Goal: Task Accomplishment & Management: Manage account settings

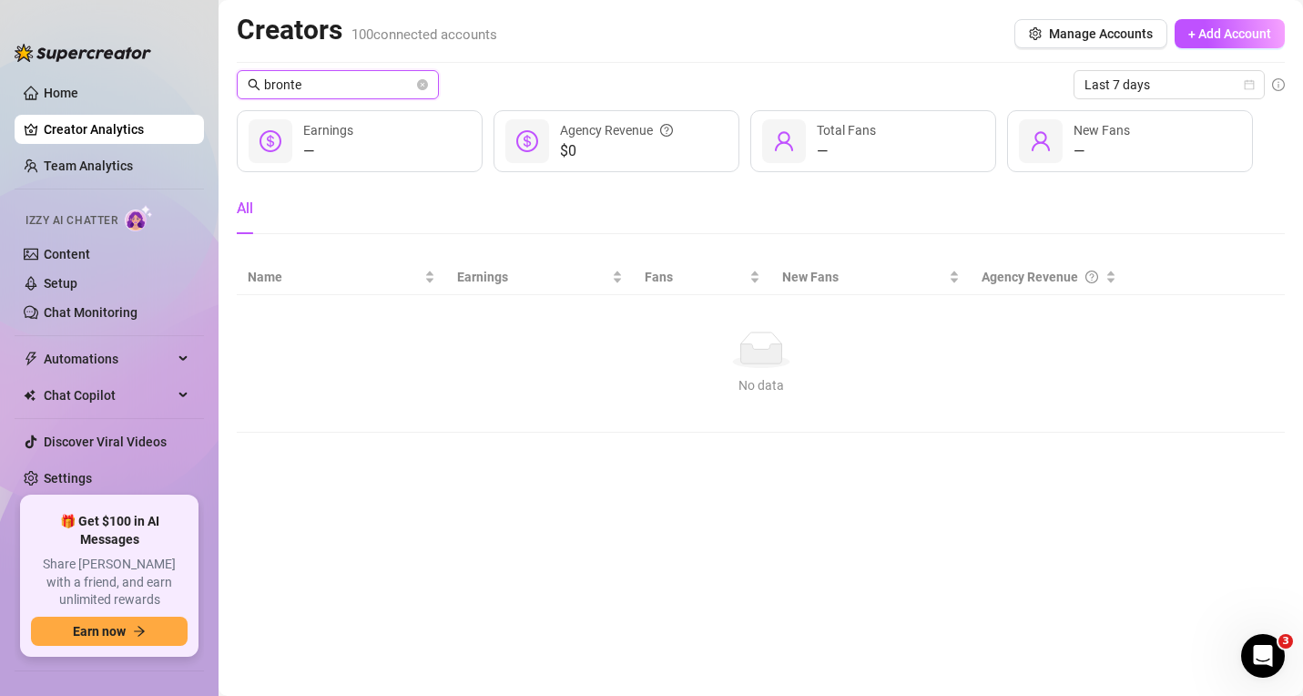
drag, startPoint x: 329, startPoint y: 76, endPoint x: 220, endPoint y: 63, distance: 109.2
click at [220, 63] on main "Creators 100 connected accounts Manage Accounts + Add Account bronte Last 7 day…" at bounding box center [760, 348] width 1084 height 696
paste input "kaylathaylababy"
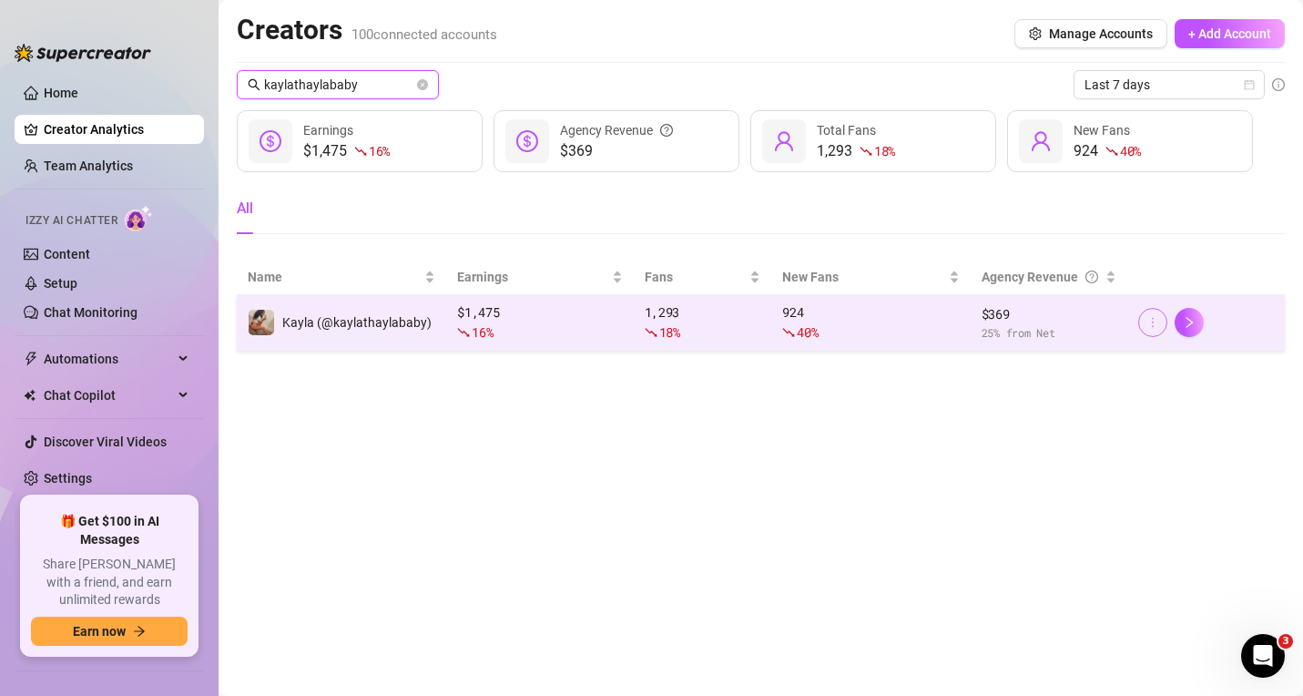
type input "kaylathaylababy"
click at [1158, 320] on icon "more" at bounding box center [1152, 322] width 13 height 13
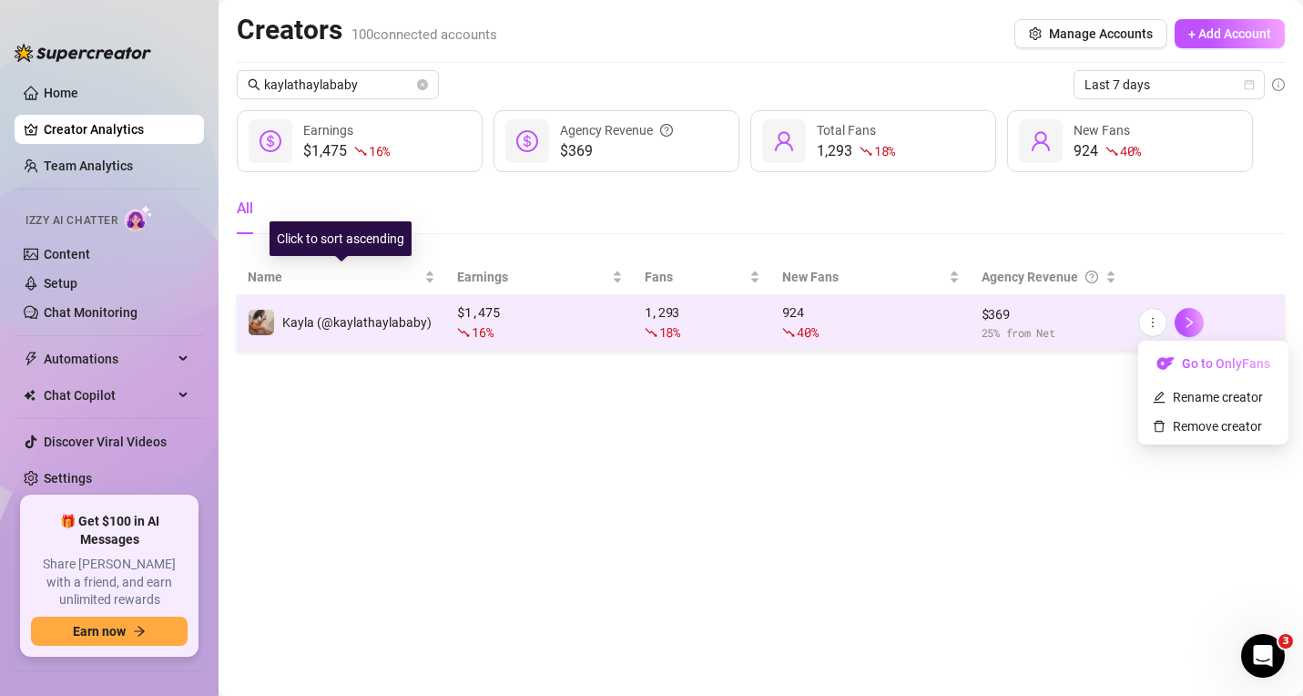
click at [320, 310] on div "Kayla (@kaylathaylababy)" at bounding box center [340, 322] width 184 height 27
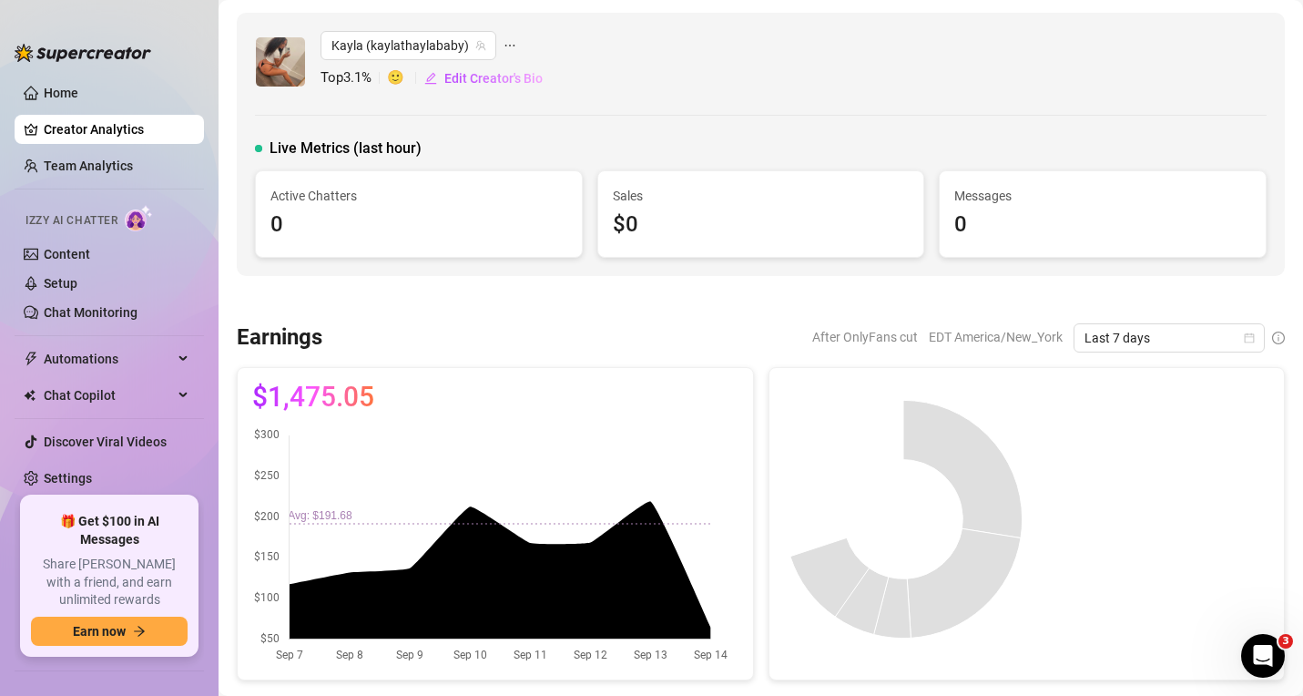
click at [355, 17] on div "[PERSON_NAME] (kaylathaylababy) Top 3.1 % 🙂 Edit Creator's Bio Live Metrics (la…" at bounding box center [761, 144] width 1048 height 263
click at [71, 128] on link "Creator Analytics" at bounding box center [117, 129] width 146 height 29
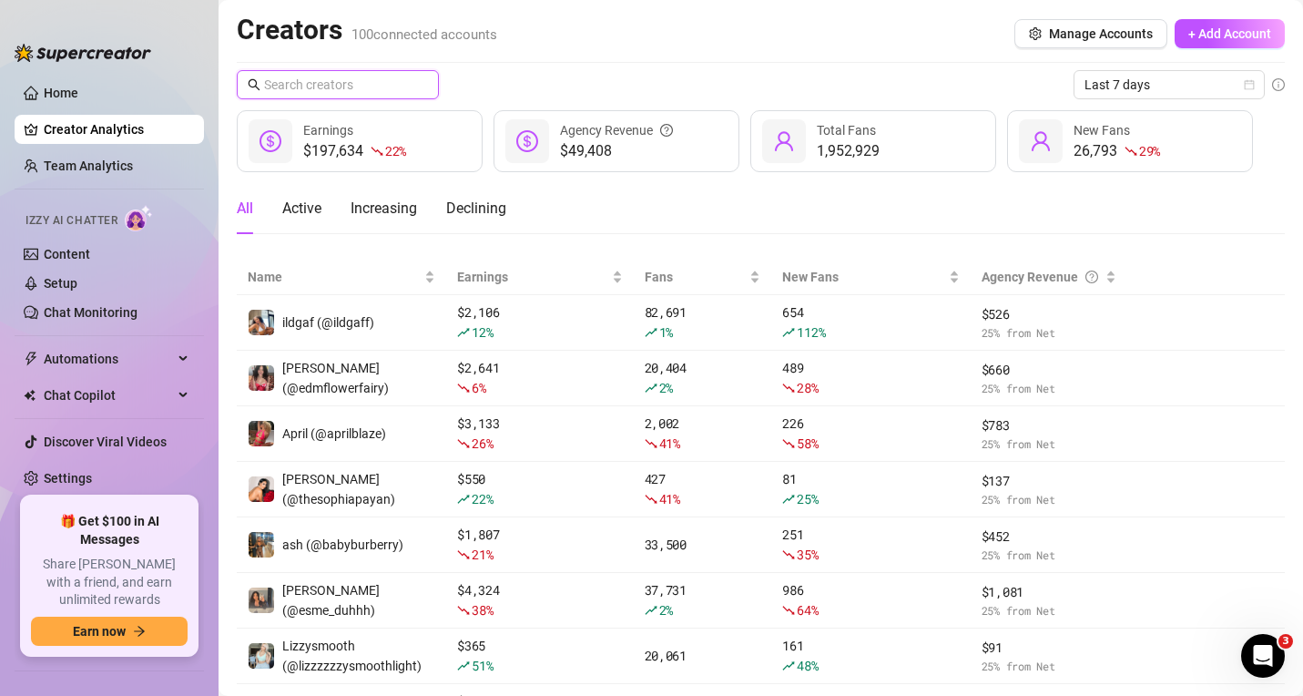
click at [338, 81] on input "text" at bounding box center [338, 85] width 149 height 20
paste input "kittyvmarie"
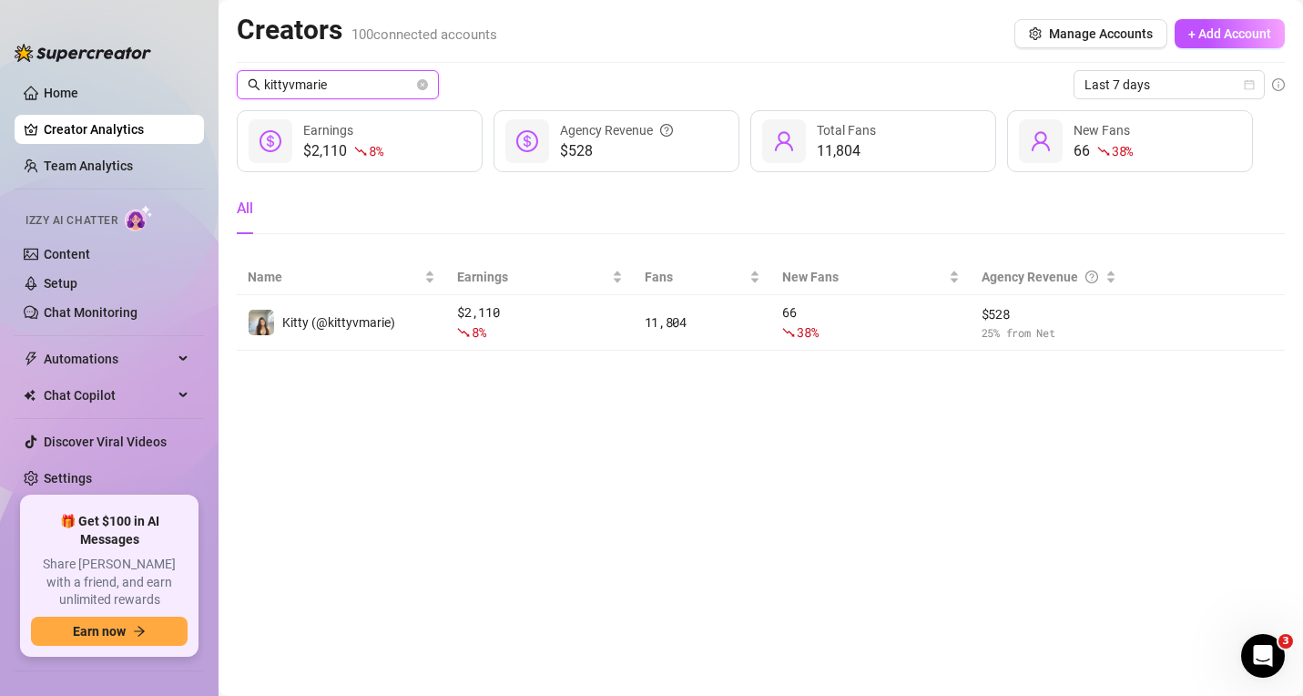
type input "kittyvmarie"
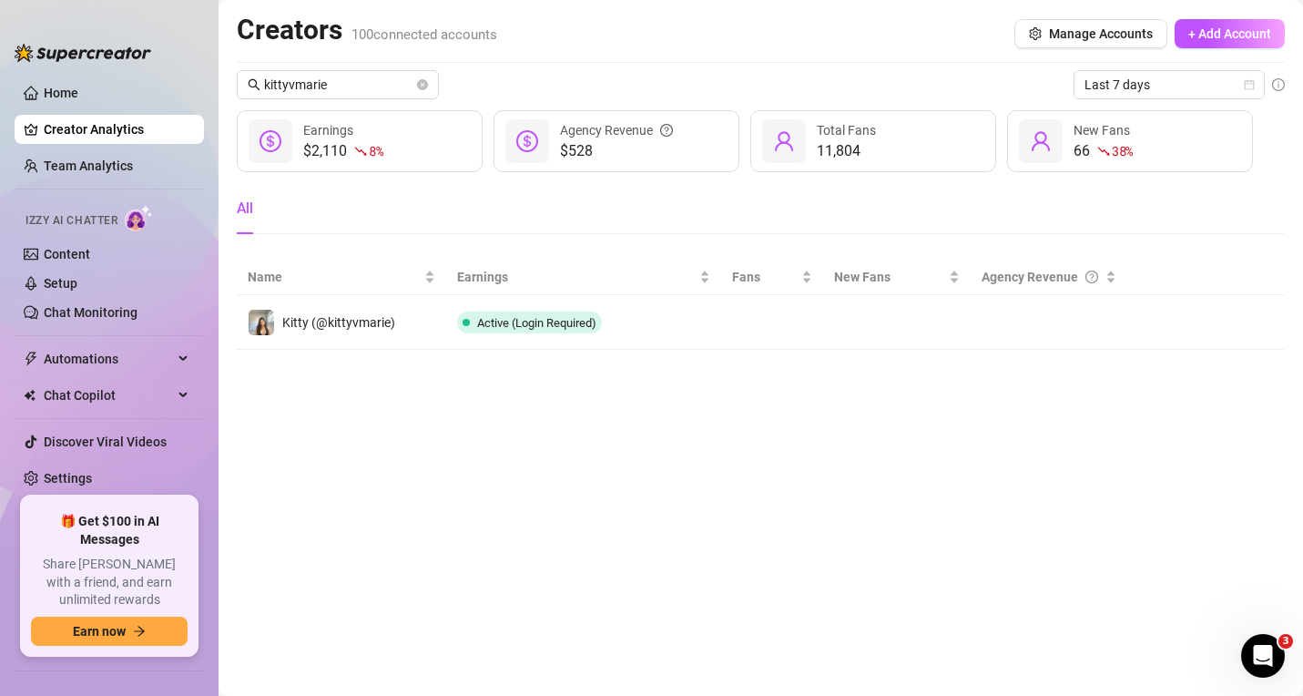
click at [411, 392] on main "Creators 100 connected accounts Manage Accounts + Add Account kittyvmarie Last …" at bounding box center [760, 348] width 1084 height 696
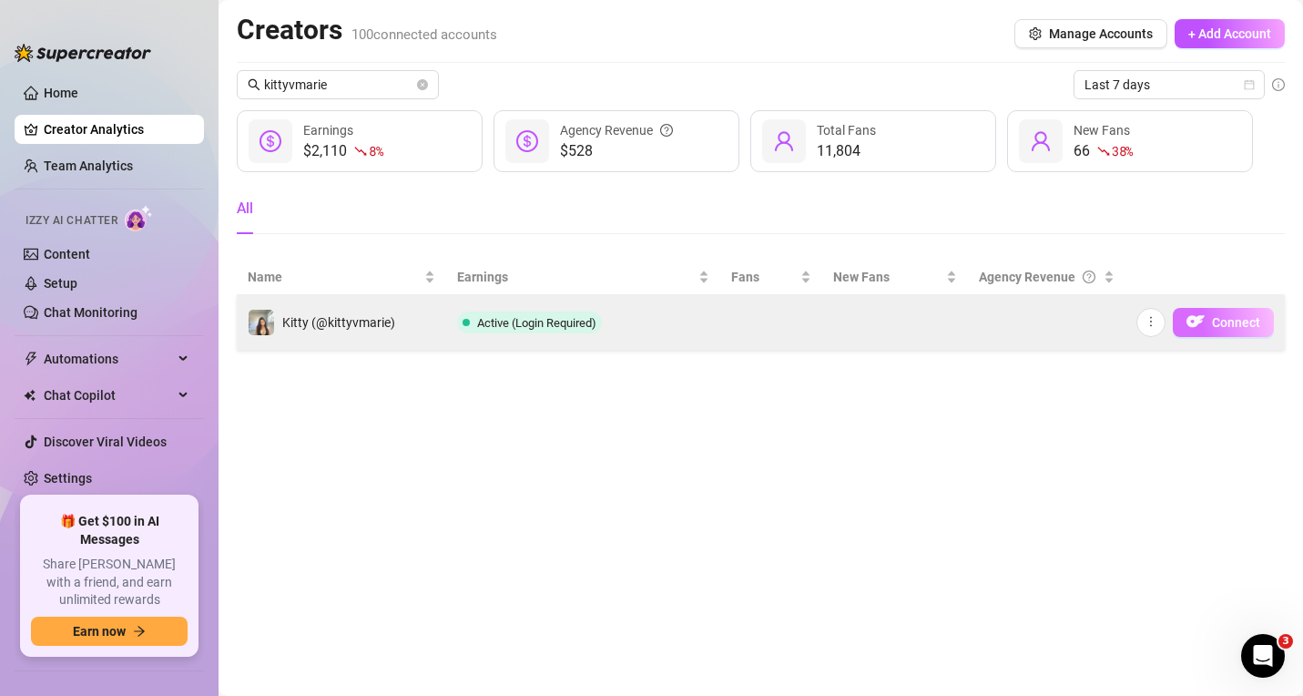
click at [1194, 310] on span "button" at bounding box center [1195, 321] width 18 height 23
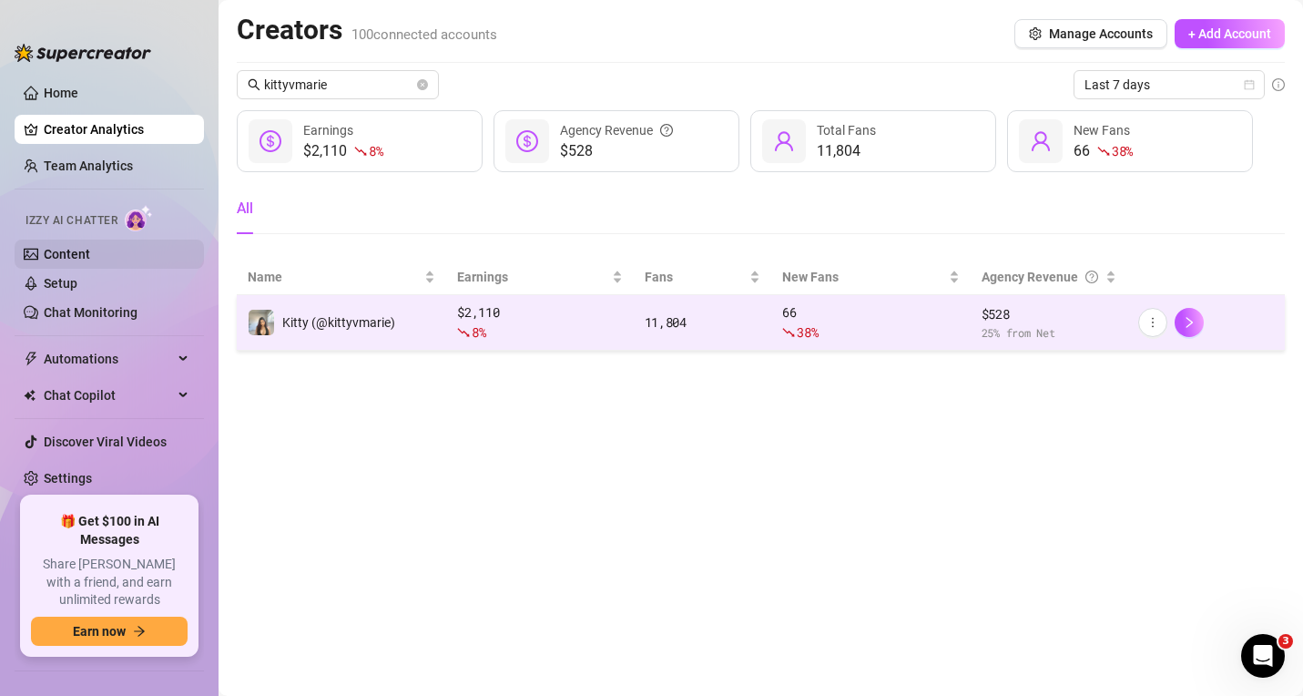
click at [75, 260] on link "Content" at bounding box center [67, 254] width 46 height 15
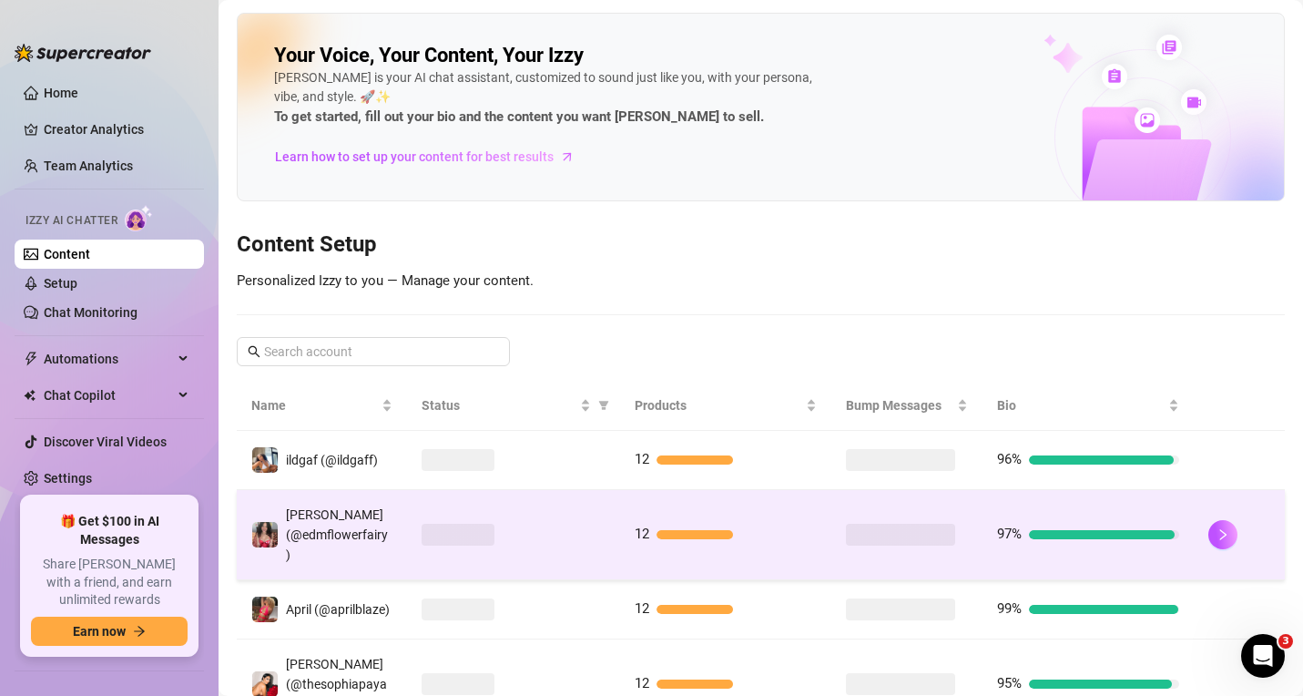
scroll to position [182, 0]
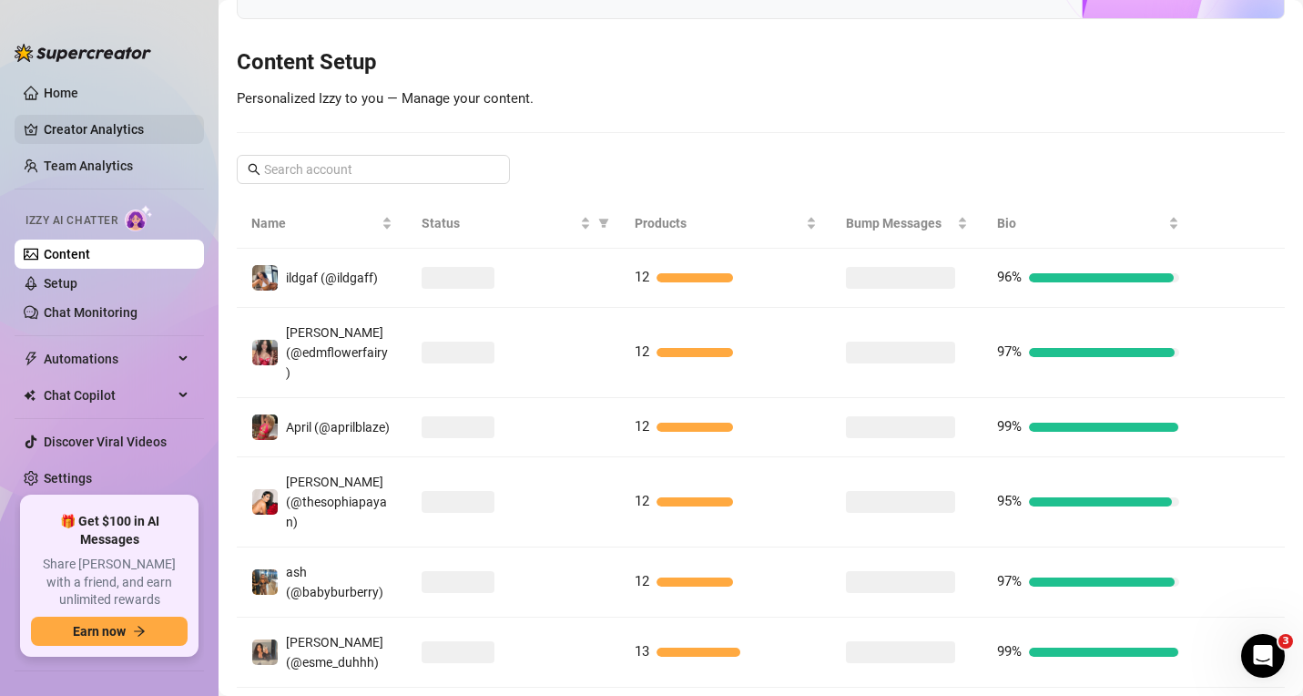
click at [96, 125] on link "Creator Analytics" at bounding box center [117, 129] width 146 height 29
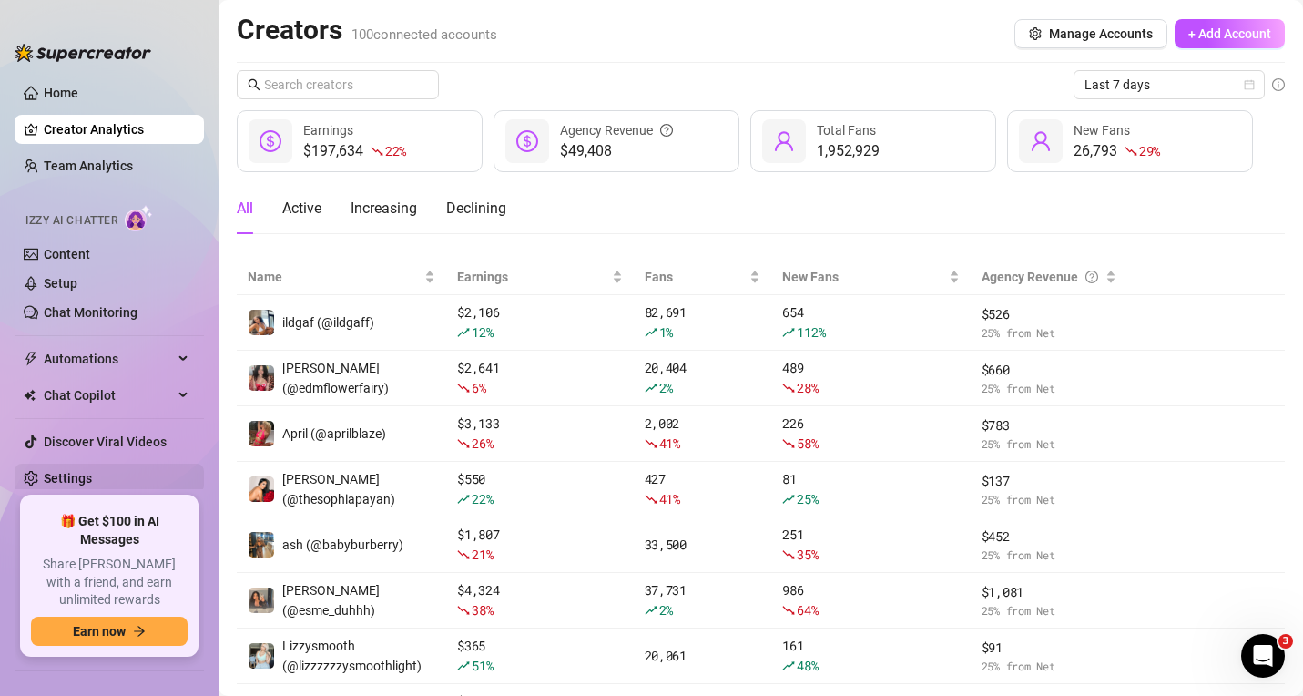
click at [81, 471] on link "Settings" at bounding box center [68, 478] width 48 height 15
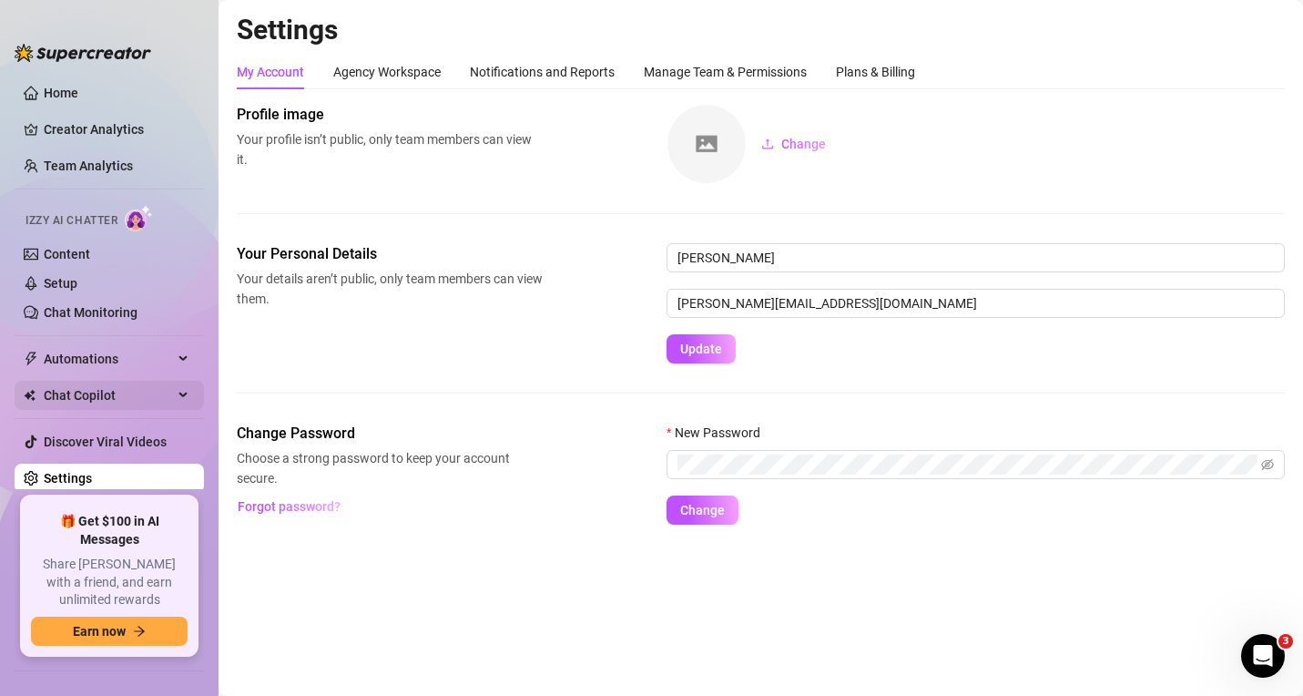
click at [68, 396] on span "Chat Copilot" at bounding box center [108, 395] width 129 height 29
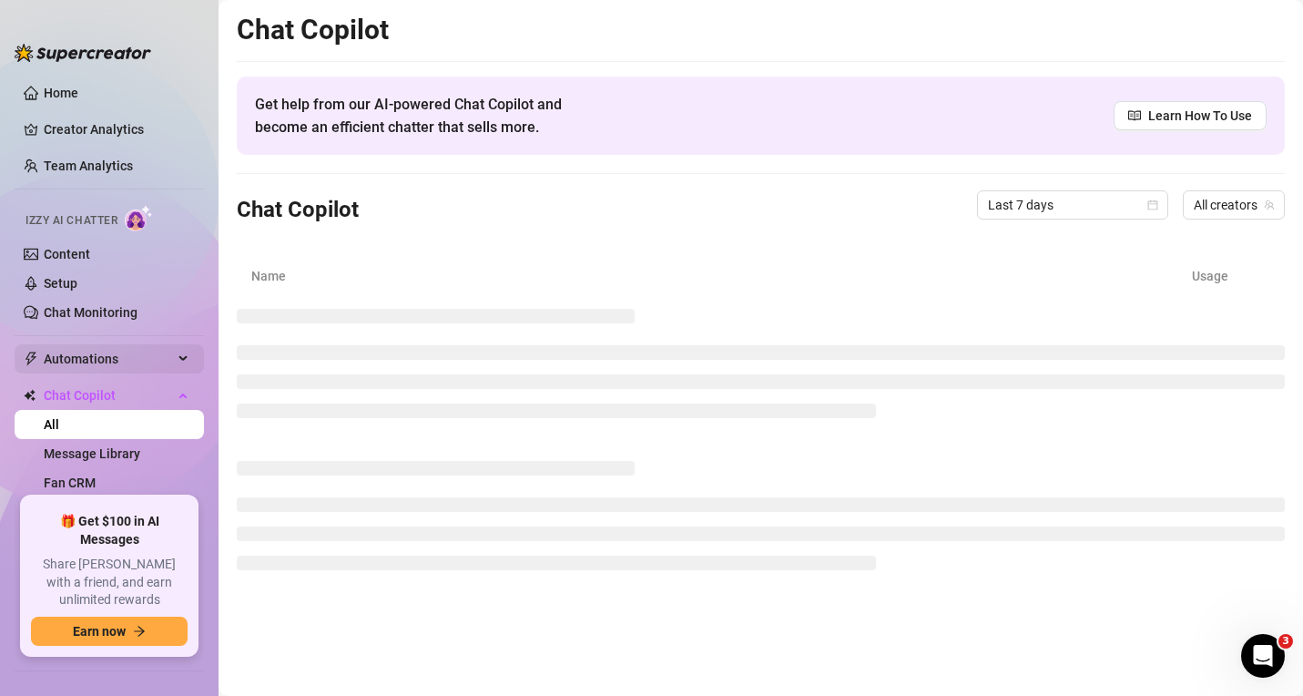
click at [92, 358] on span "Automations" at bounding box center [108, 358] width 129 height 29
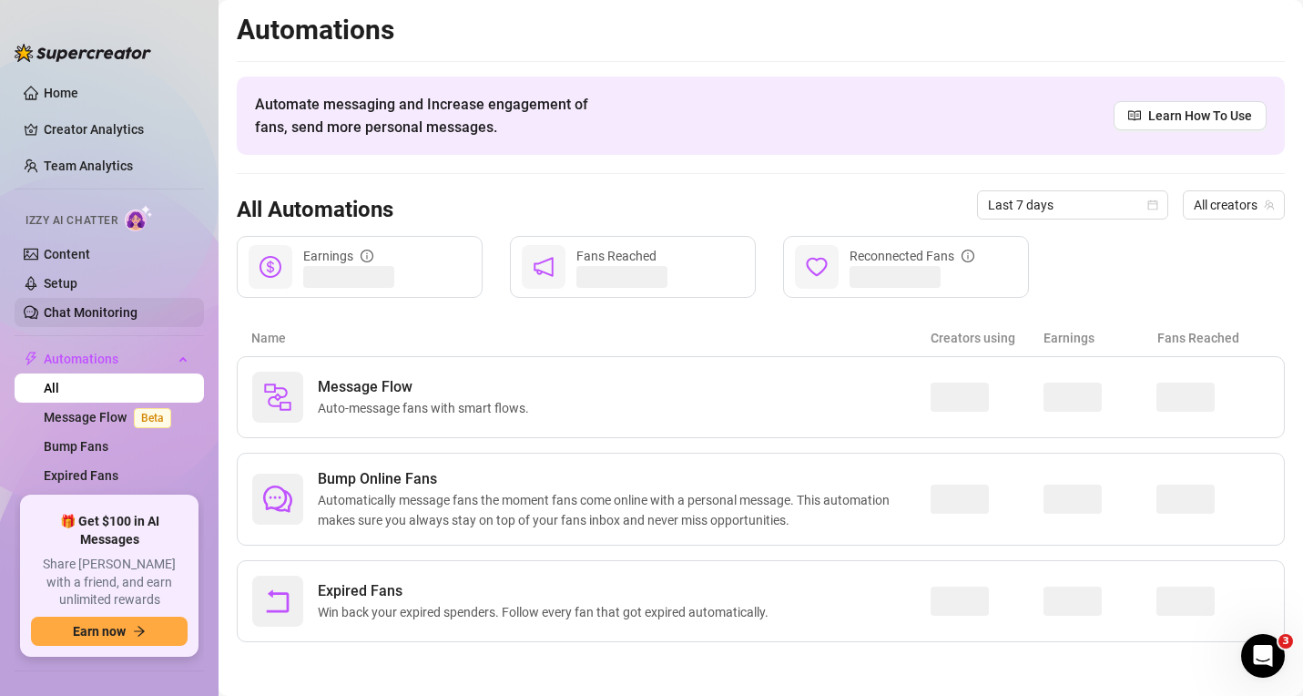
click at [85, 305] on link "Chat Monitoring" at bounding box center [91, 312] width 94 height 15
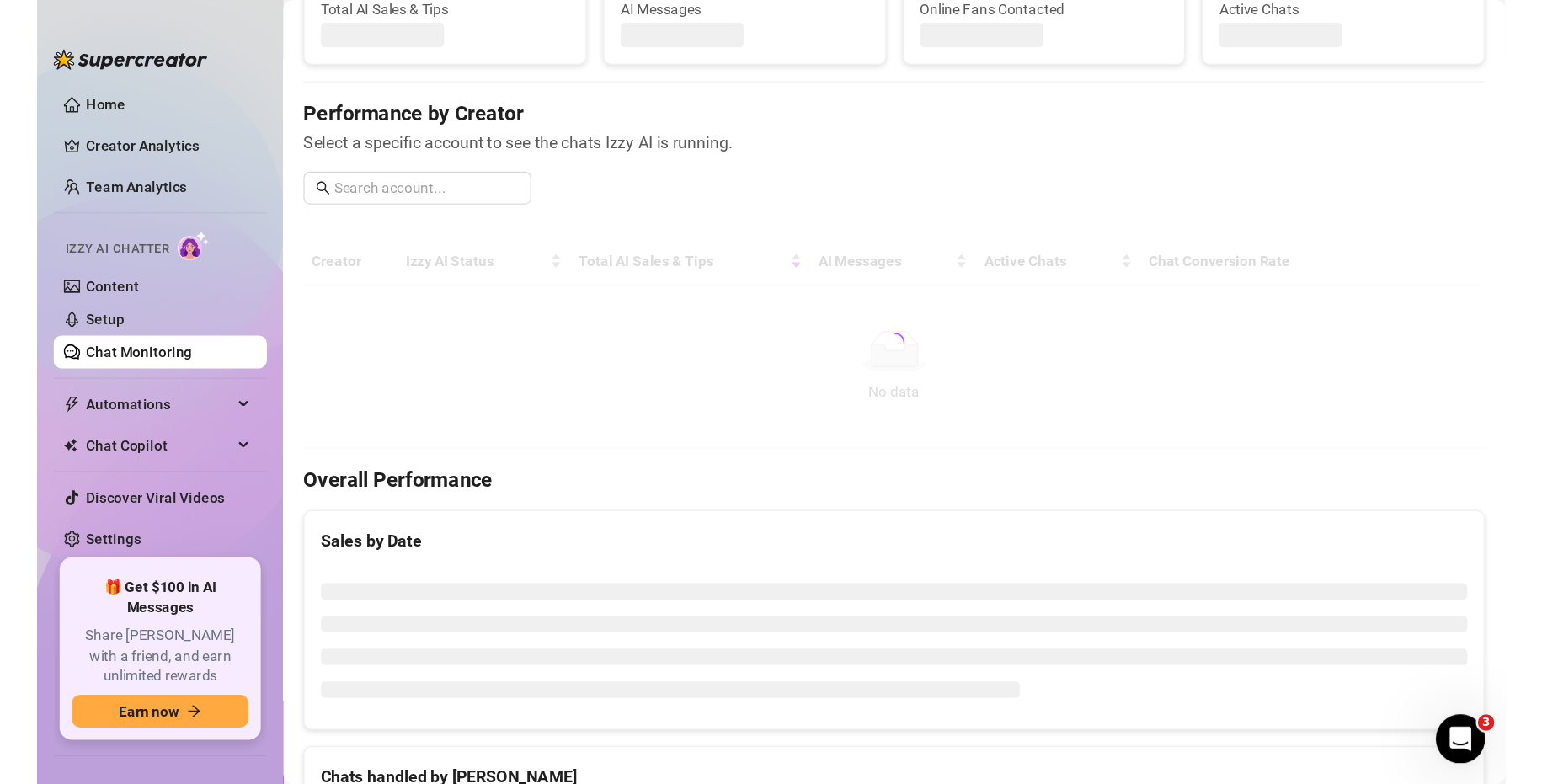
scroll to position [168, 0]
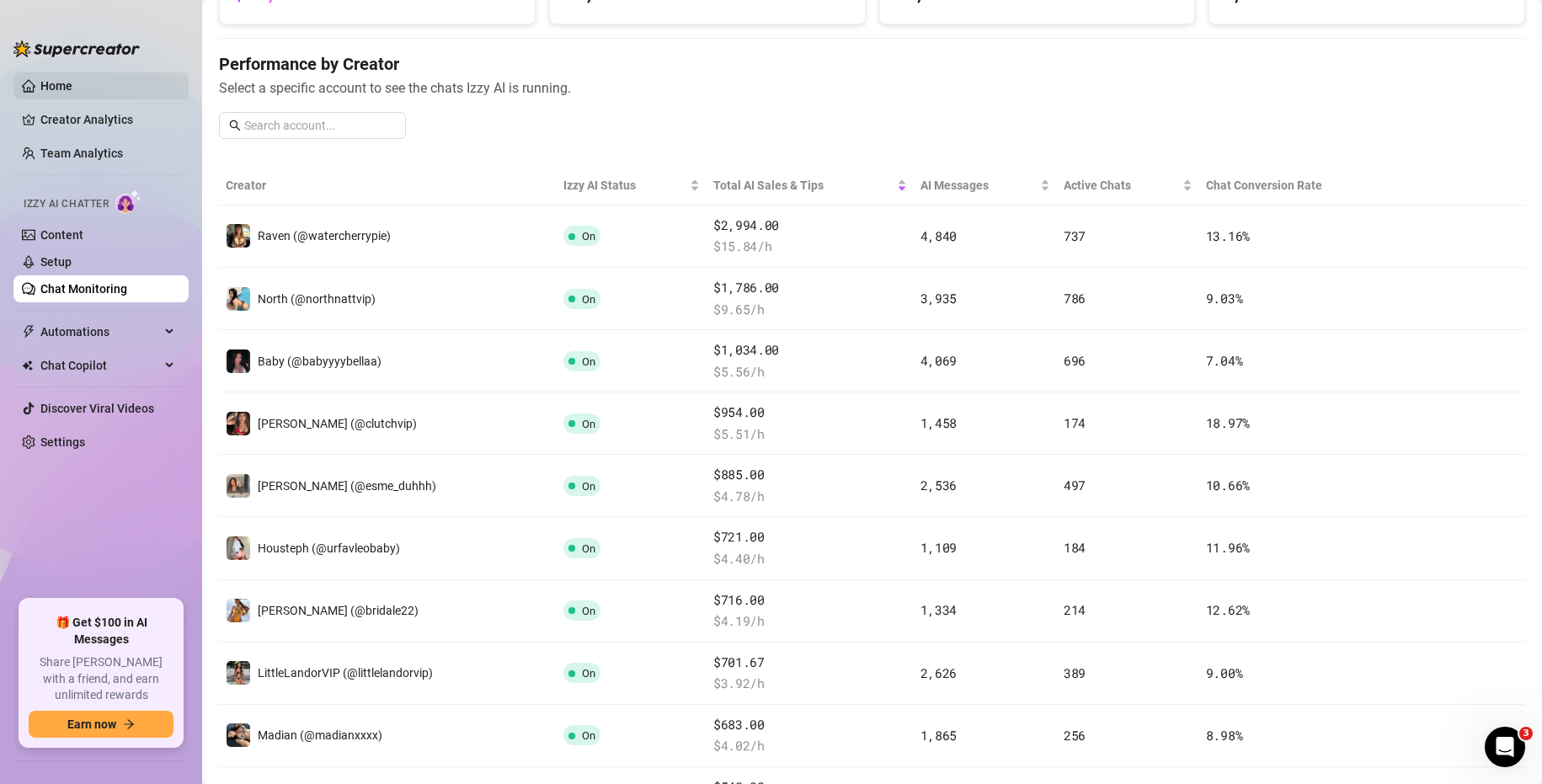
click at [57, 80] on link "Home" at bounding box center [56, 86] width 32 height 14
